Goal: Navigation & Orientation: Find specific page/section

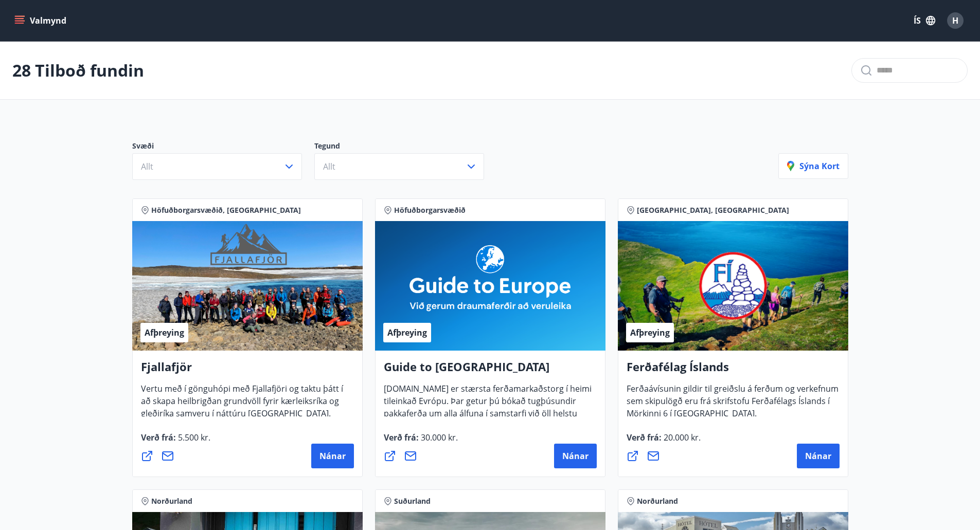
click at [20, 14] on button "Valmynd" at bounding box center [41, 20] width 58 height 19
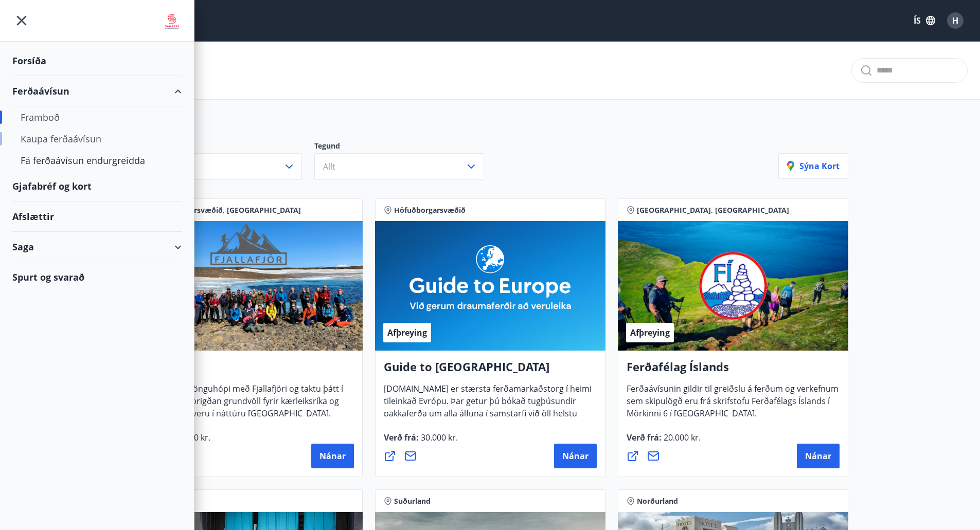
click at [58, 138] on div "Kaupa ferðaávísun" at bounding box center [97, 139] width 153 height 22
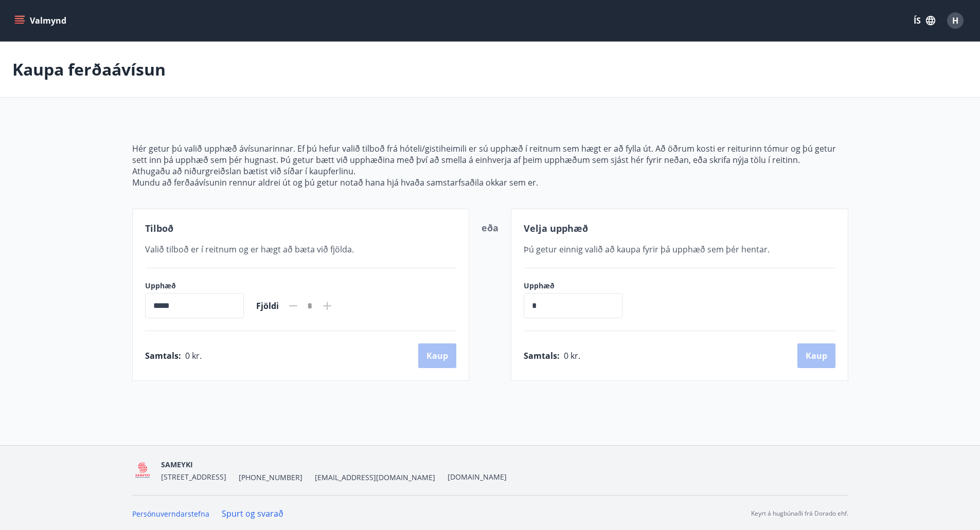
scroll to position [2, 0]
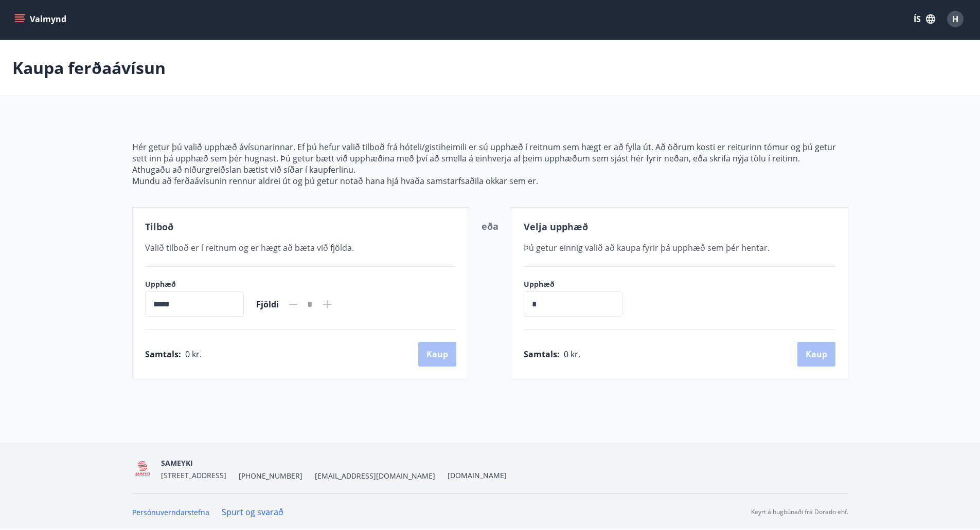
click at [17, 14] on icon "menu" at bounding box center [19, 19] width 10 height 10
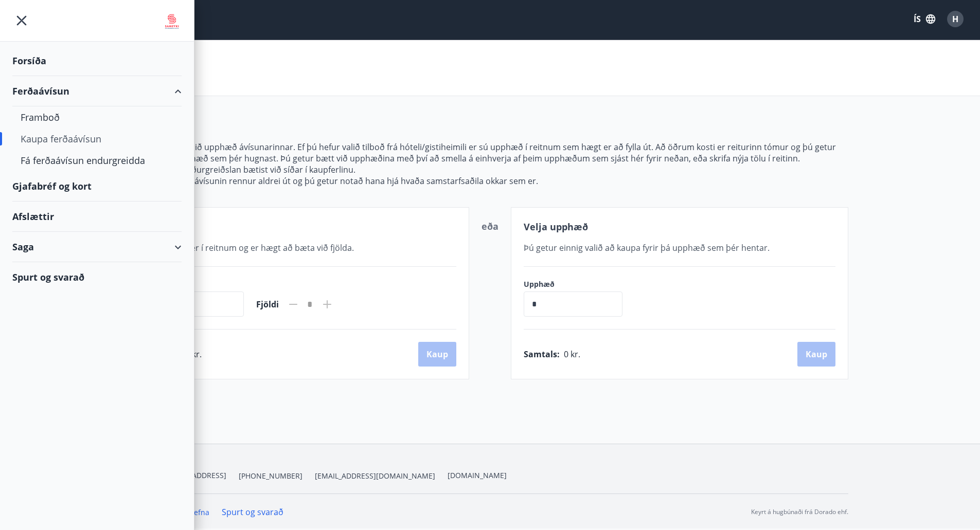
click at [81, 184] on div "Gjafabréf og kort" at bounding box center [96, 186] width 169 height 30
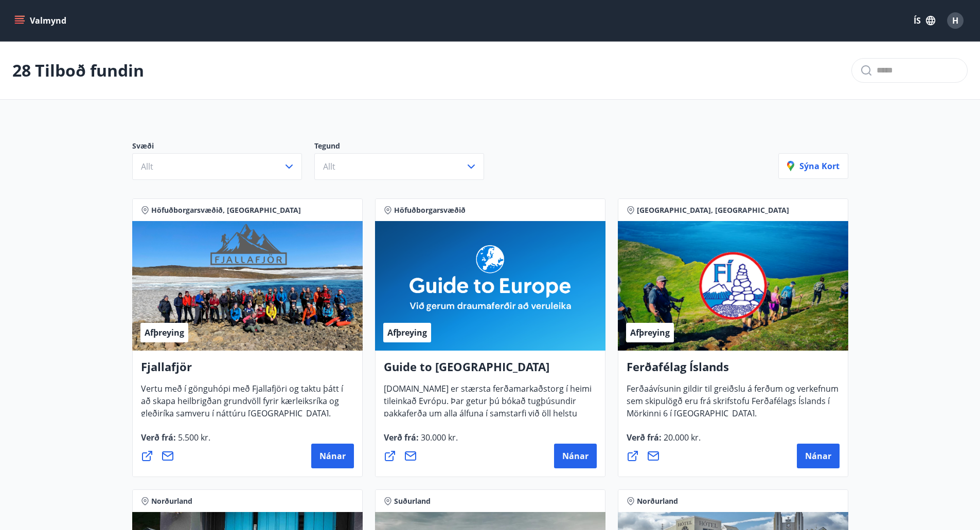
click at [876, 69] on input "text" at bounding box center [917, 70] width 82 height 16
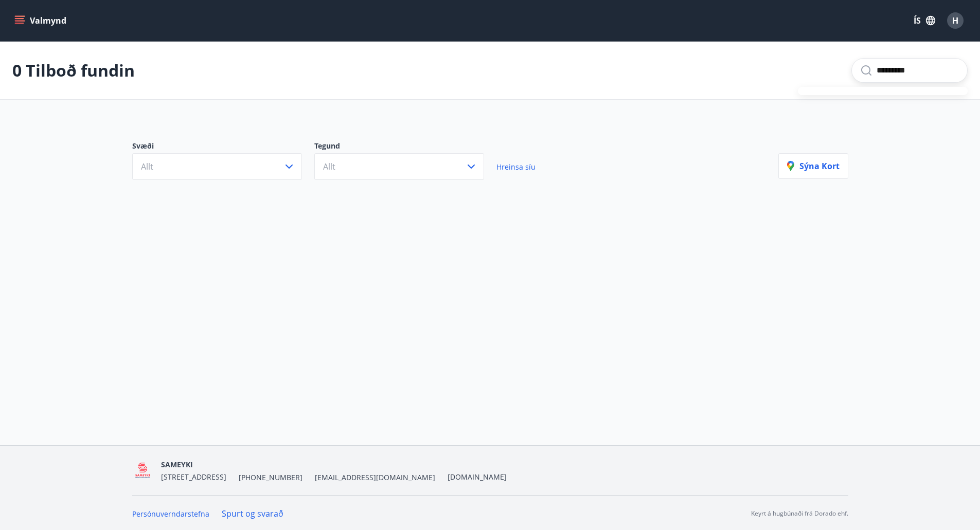
type input "*********"
click at [909, 62] on div "*********" at bounding box center [909, 70] width 116 height 25
click at [15, 20] on icon "menu" at bounding box center [19, 20] width 10 height 10
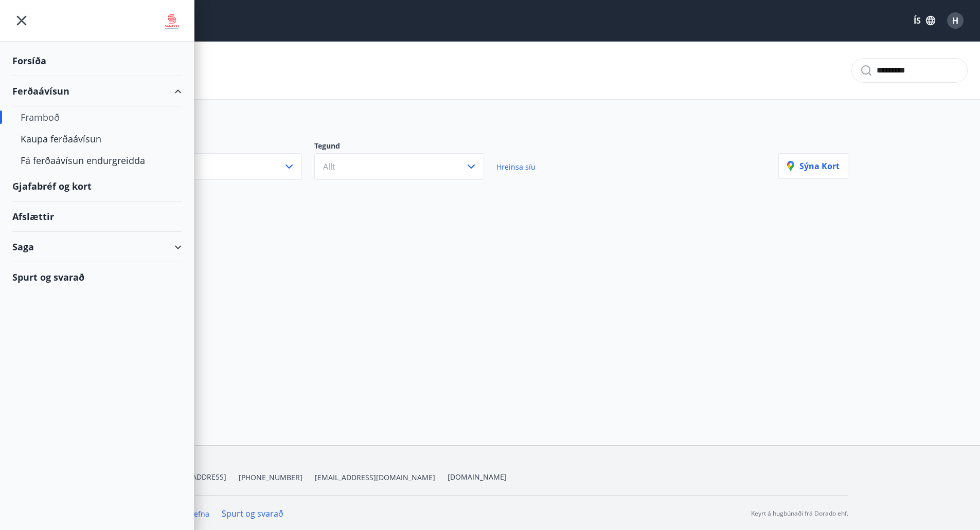
click at [33, 211] on div "Afslættir" at bounding box center [96, 217] width 169 height 30
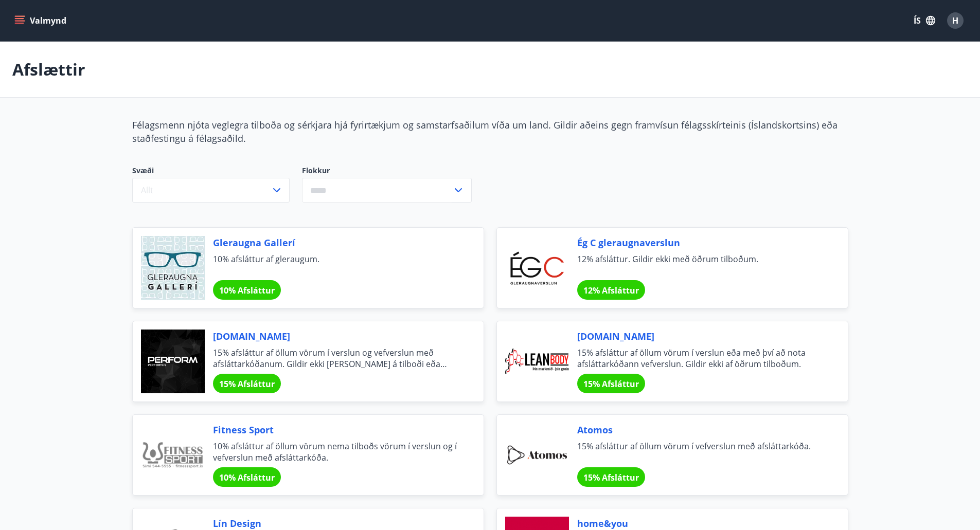
click at [25, 19] on button "Valmynd" at bounding box center [41, 20] width 58 height 19
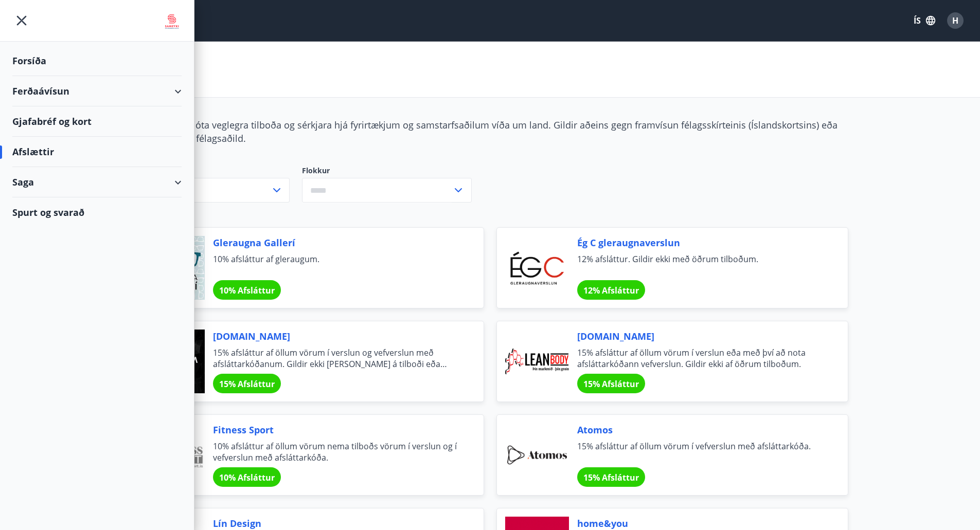
click at [51, 212] on div "Spurt og svarað" at bounding box center [96, 213] width 169 height 30
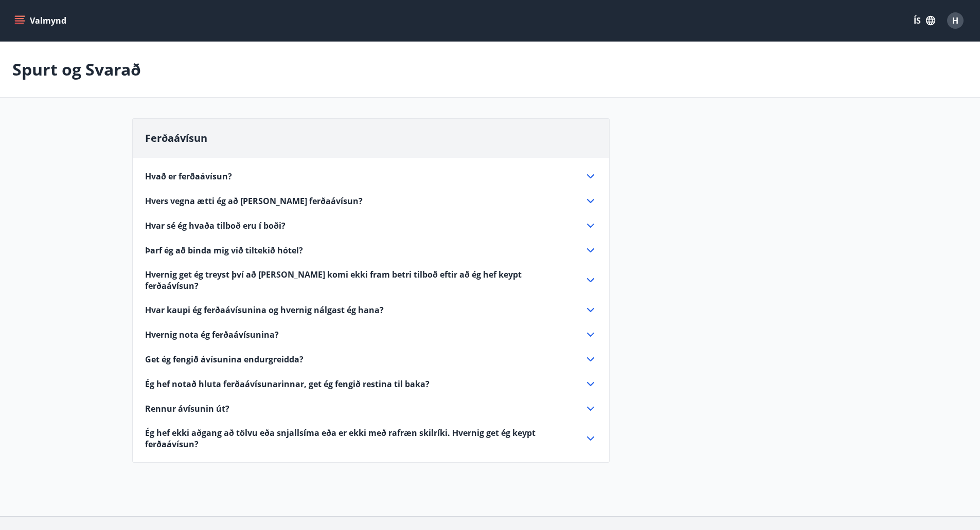
click at [593, 173] on icon at bounding box center [590, 176] width 12 height 12
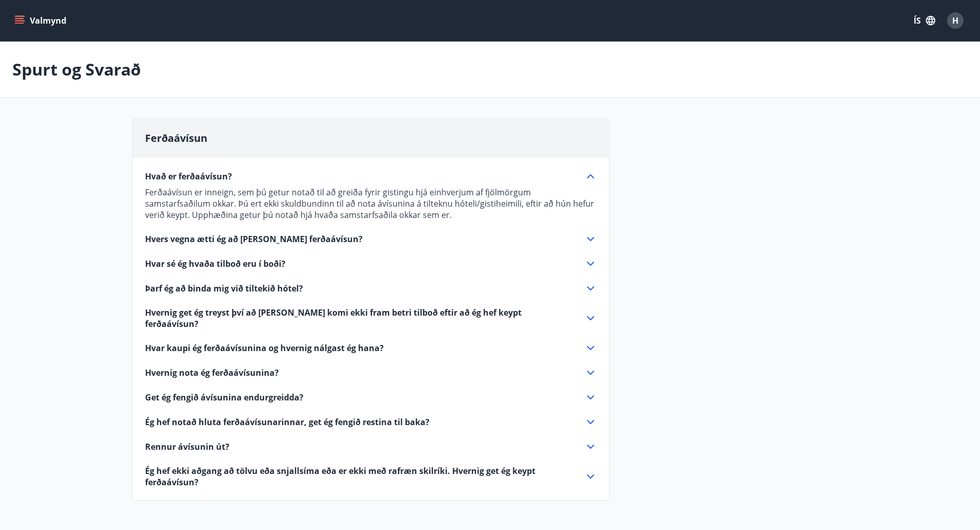
click at [587, 235] on icon at bounding box center [590, 239] width 12 height 12
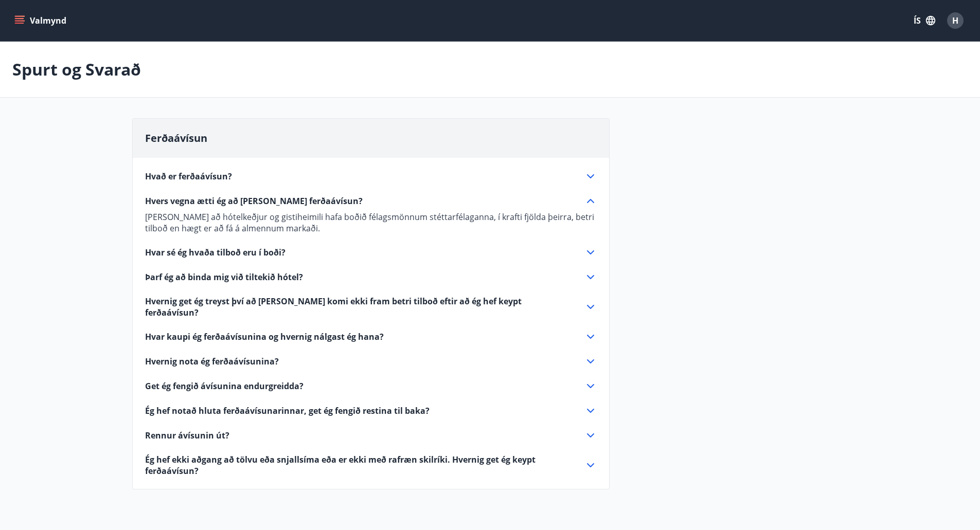
click at [589, 250] on icon at bounding box center [590, 252] width 12 height 12
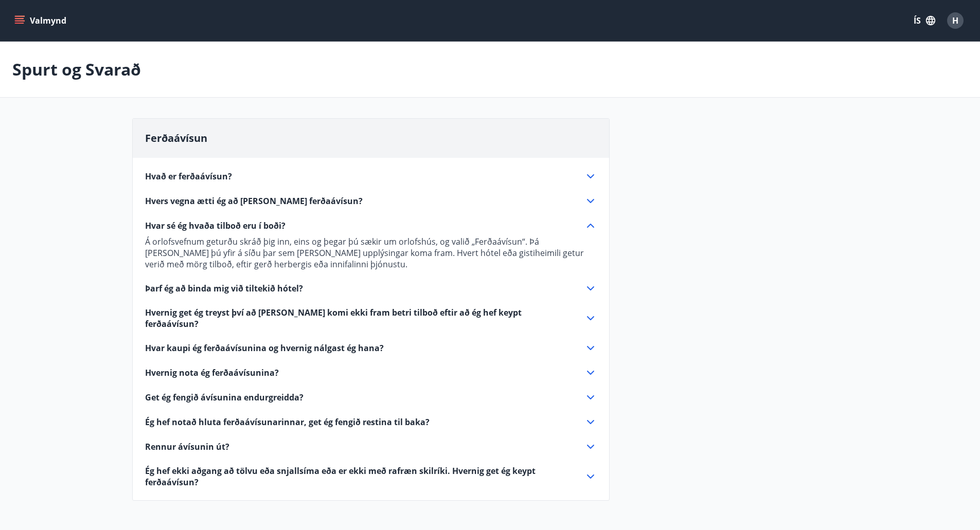
click at [588, 312] on icon at bounding box center [590, 318] width 12 height 12
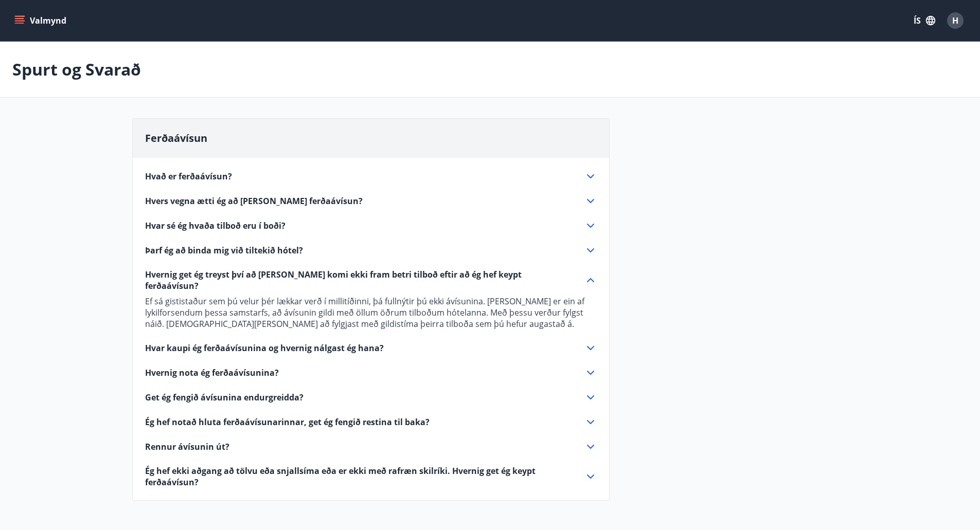
click at [590, 342] on icon at bounding box center [590, 348] width 12 height 12
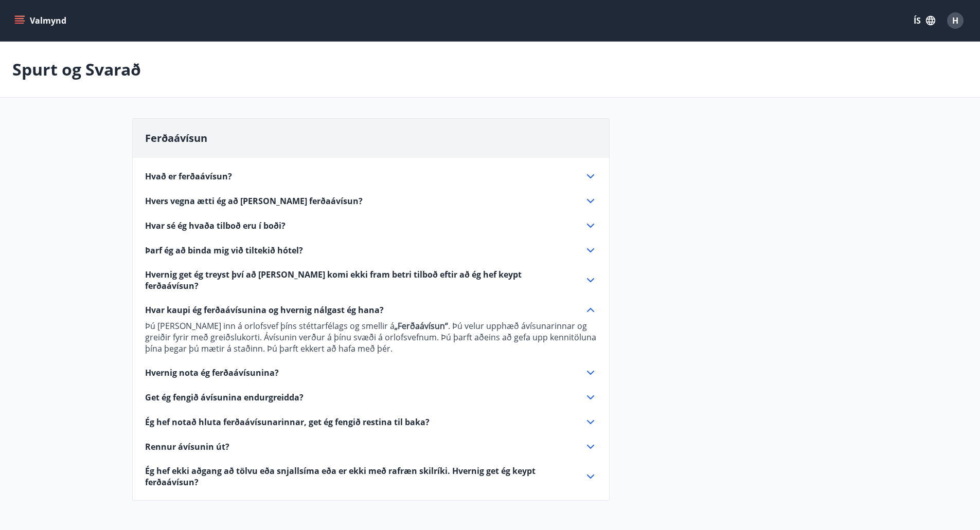
click at [587, 367] on icon at bounding box center [590, 373] width 12 height 12
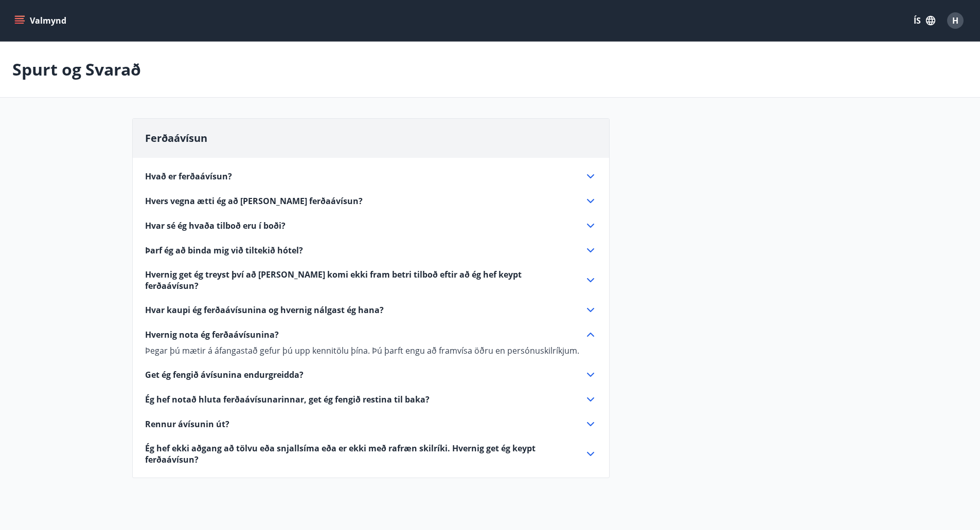
click at [22, 17] on icon "menu" at bounding box center [19, 20] width 10 height 10
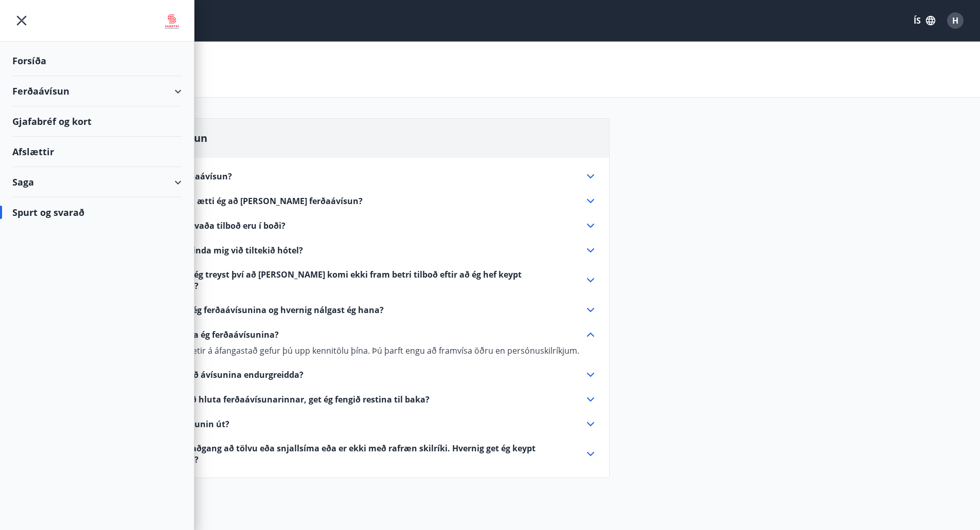
click at [33, 55] on div "Forsíða" at bounding box center [96, 61] width 169 height 30
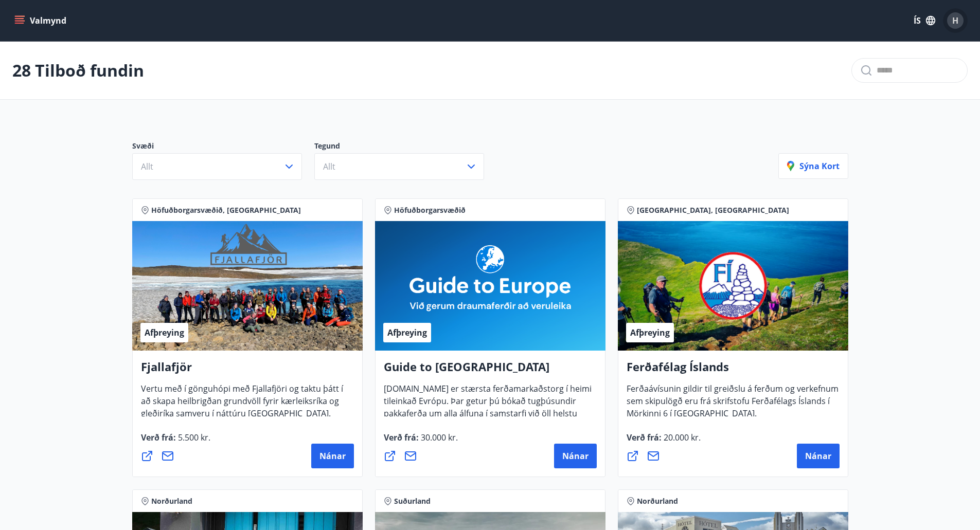
click at [958, 11] on button "H" at bounding box center [955, 20] width 25 height 25
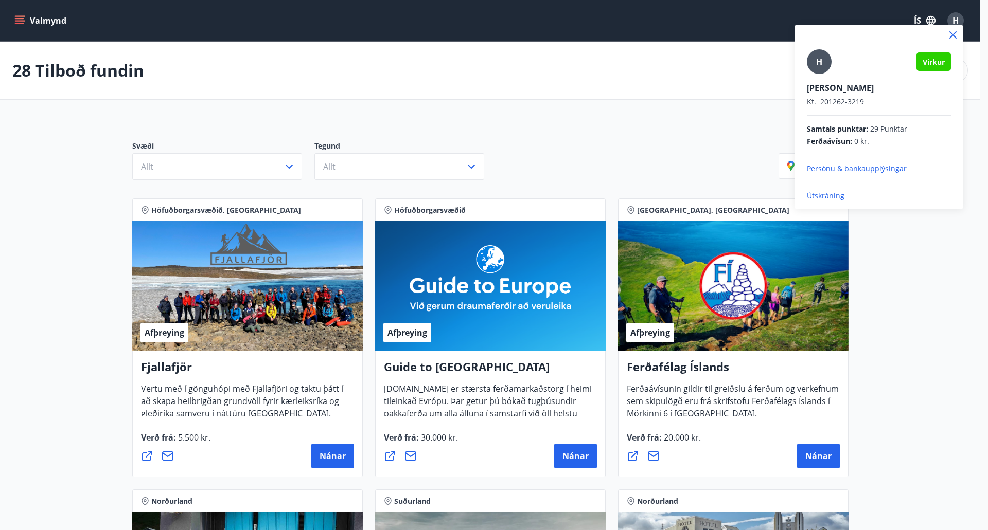
click at [951, 32] on icon at bounding box center [952, 35] width 12 height 12
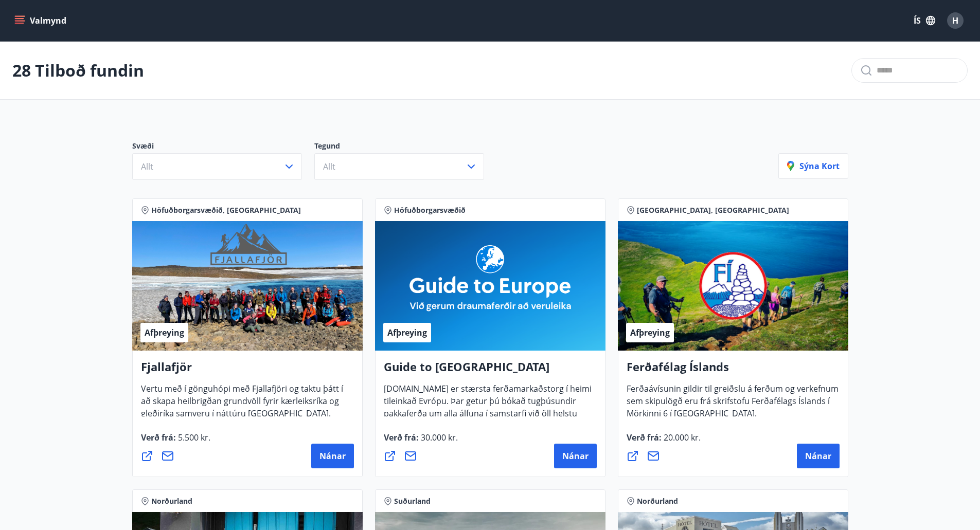
click at [23, 18] on icon "menu" at bounding box center [19, 18] width 9 height 1
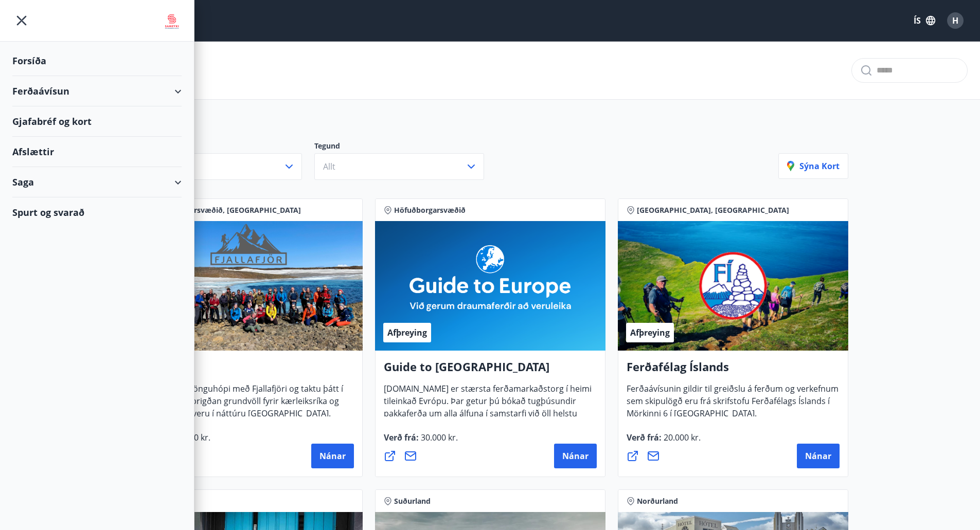
click at [174, 20] on img at bounding box center [172, 21] width 20 height 21
